Goal: Task Accomplishment & Management: Manage account settings

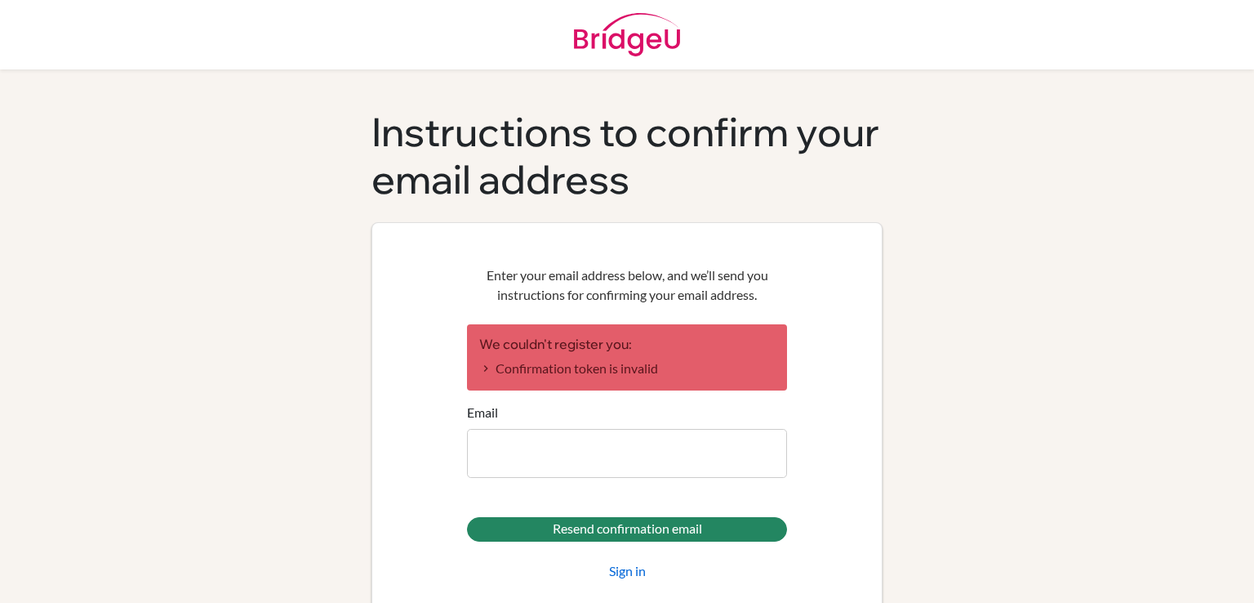
scroll to position [34, 0]
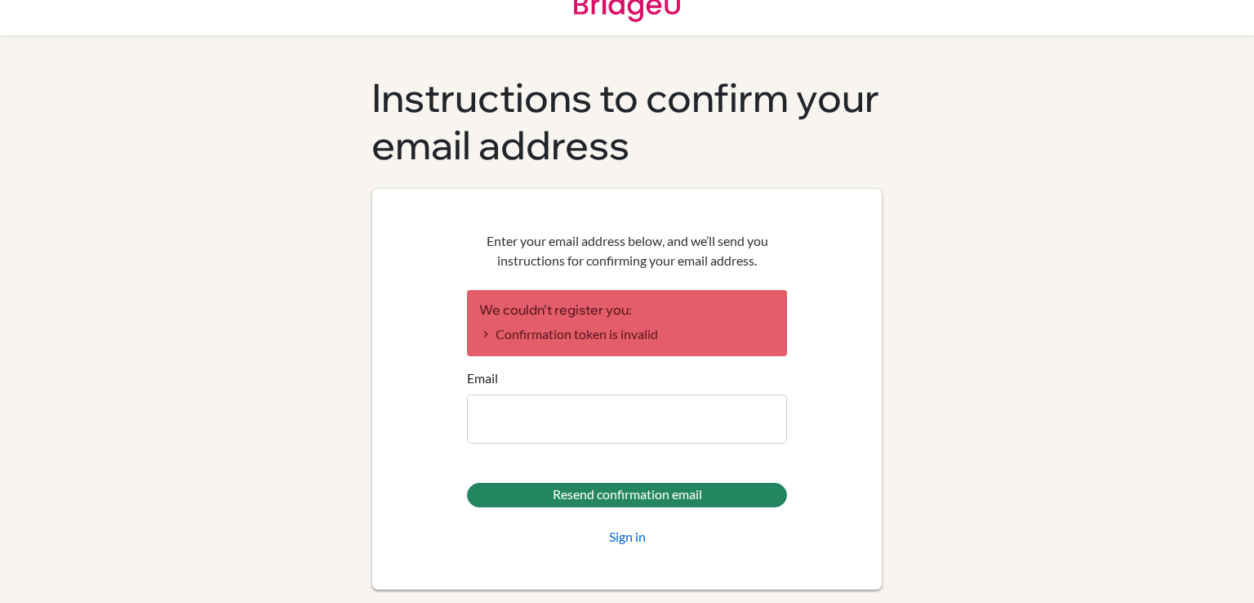
click at [639, 396] on input "Email" at bounding box center [627, 418] width 320 height 49
type input "[EMAIL_ADDRESS][DOMAIN_NAME]"
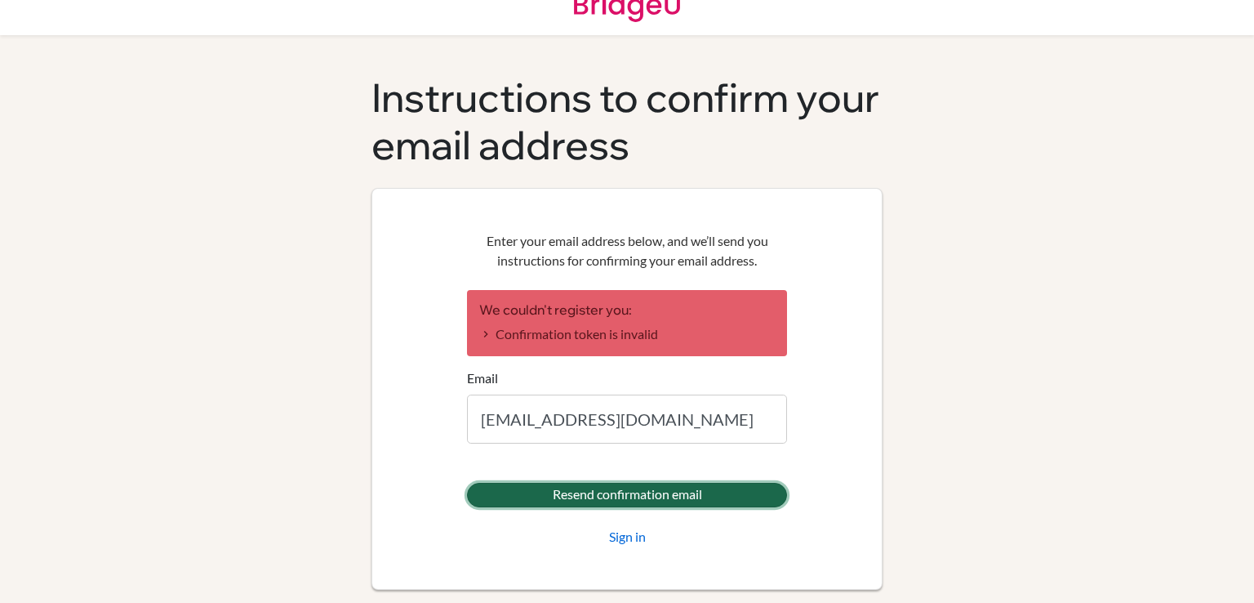
click at [621, 498] on input "Resend confirmation email" at bounding box center [627, 495] width 320 height 24
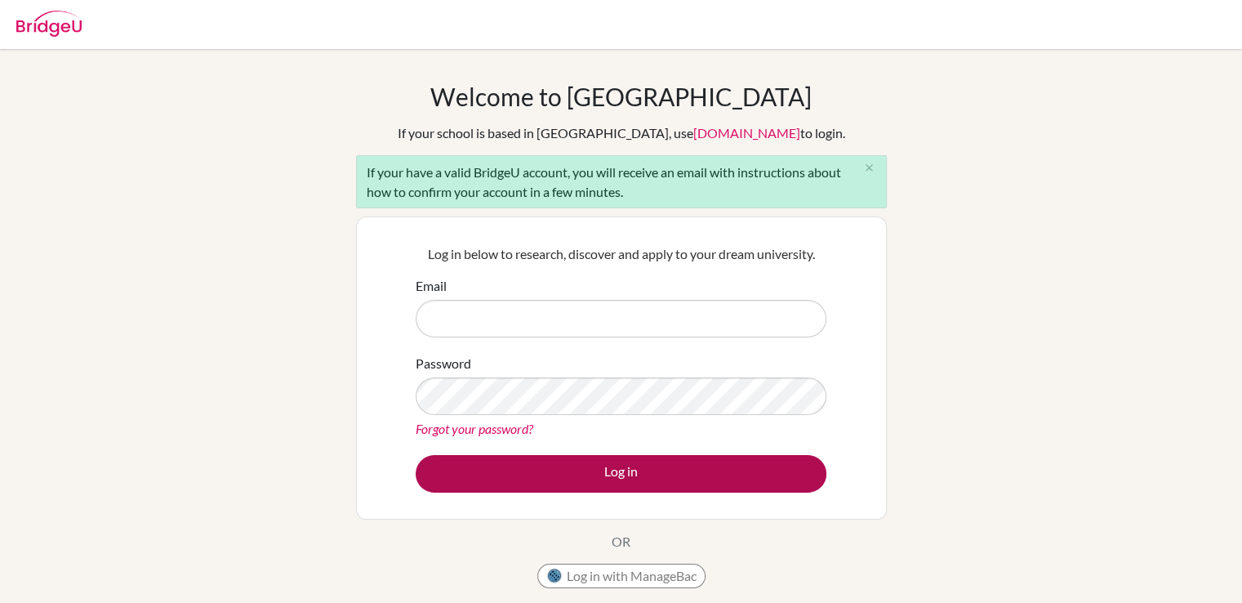
type input "[EMAIL_ADDRESS][DOMAIN_NAME]"
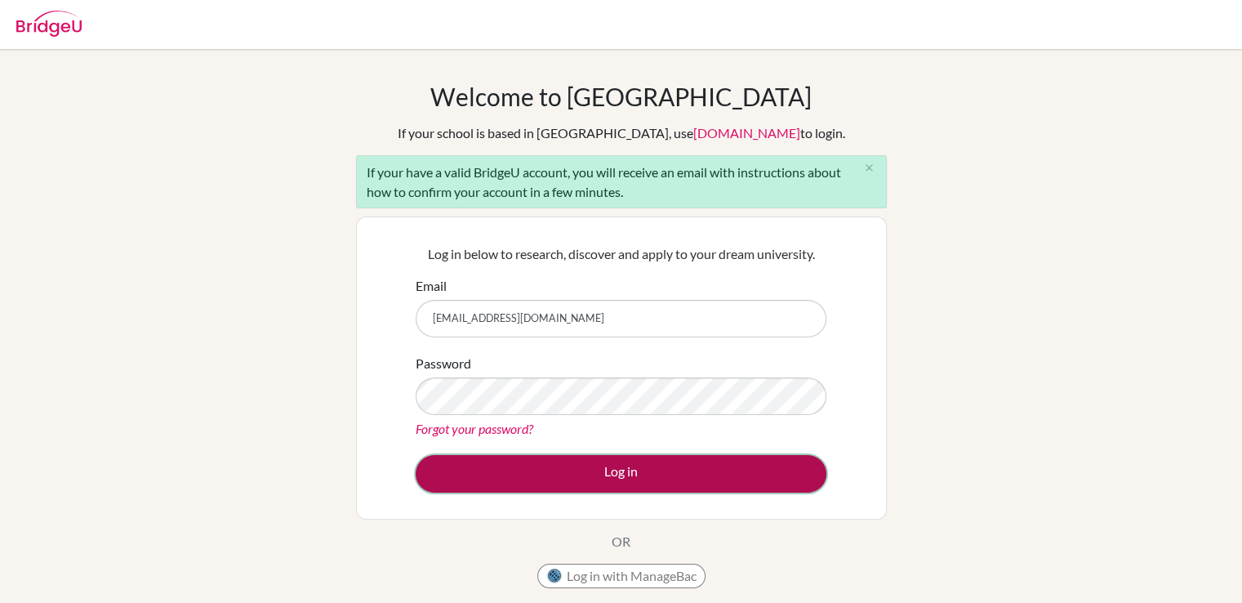
click at [613, 472] on button "Log in" at bounding box center [621, 474] width 411 height 38
